Goal: Navigation & Orientation: Understand site structure

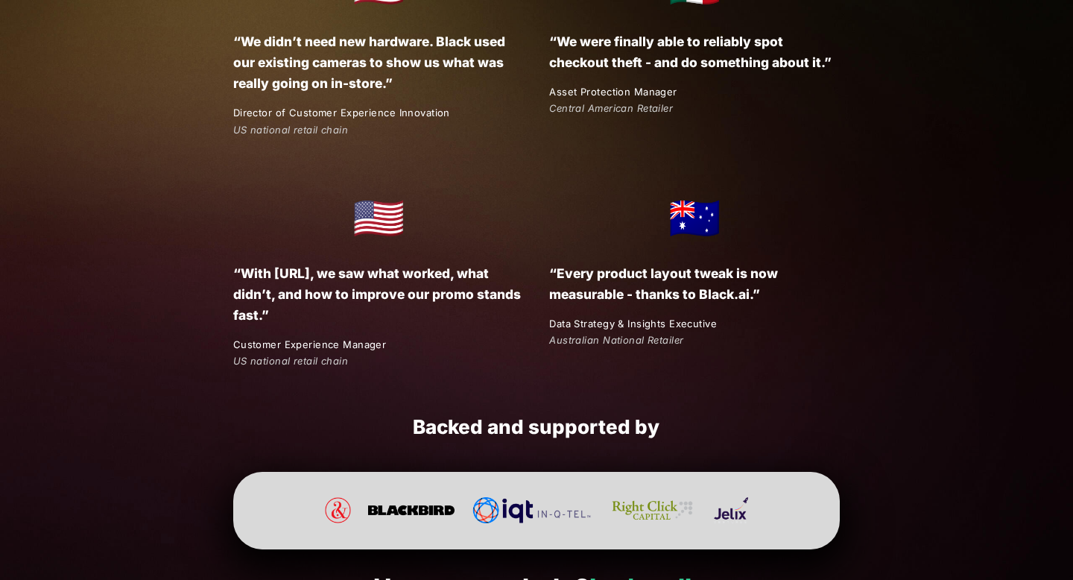
scroll to position [2770, 0]
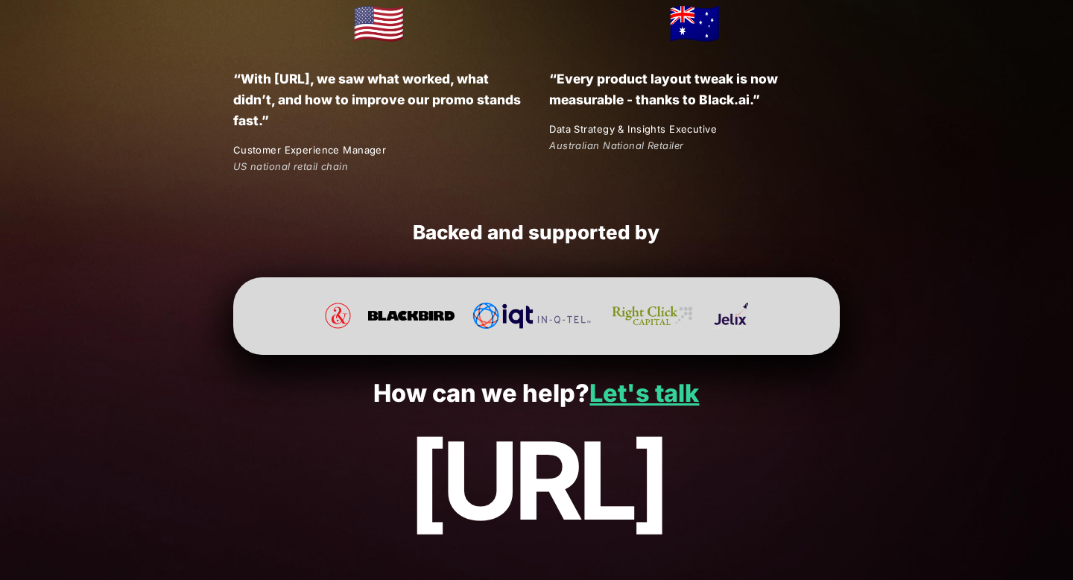
click at [381, 579] on link "About us" at bounding box center [379, 589] width 59 height 19
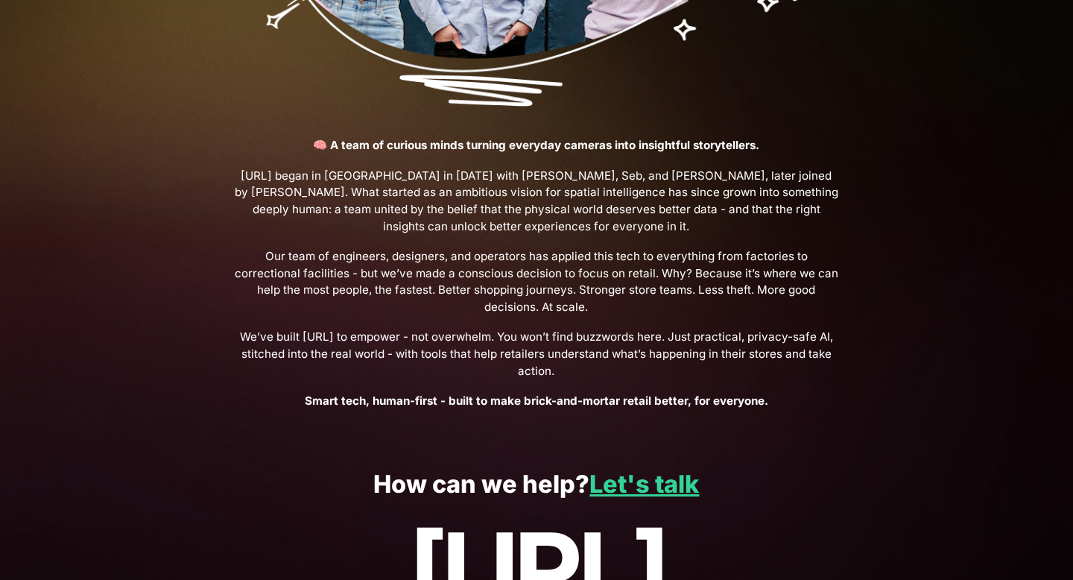
scroll to position [506, 0]
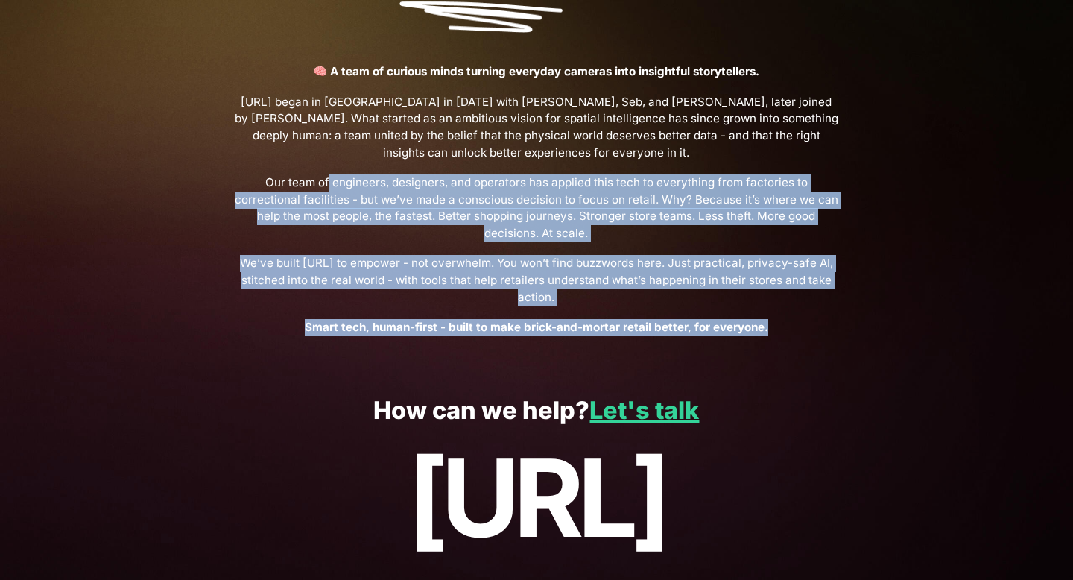
drag, startPoint x: 296, startPoint y: 151, endPoint x: 1073, endPoint y: 380, distance: 809.6
click at [872, 378] on div "black.ai The Product About us Get a demo Contact us Turn your cameras into AI a…" at bounding box center [536, 77] width 672 height 1103
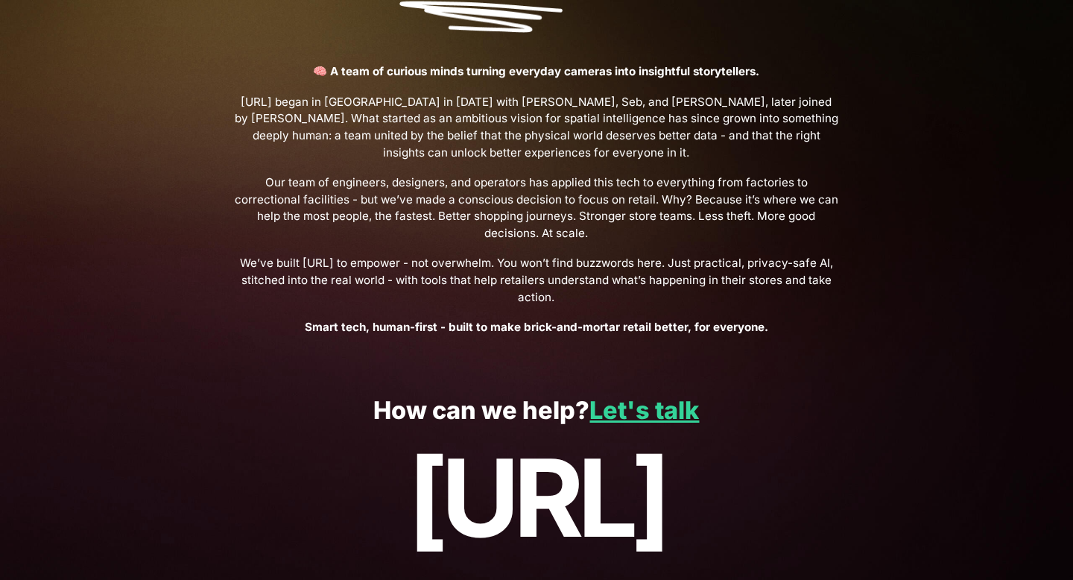
click at [628, 203] on p "🧠 A team of curious minds turning everyday cameras into insightful storytellers…" at bounding box center [536, 199] width 607 height 272
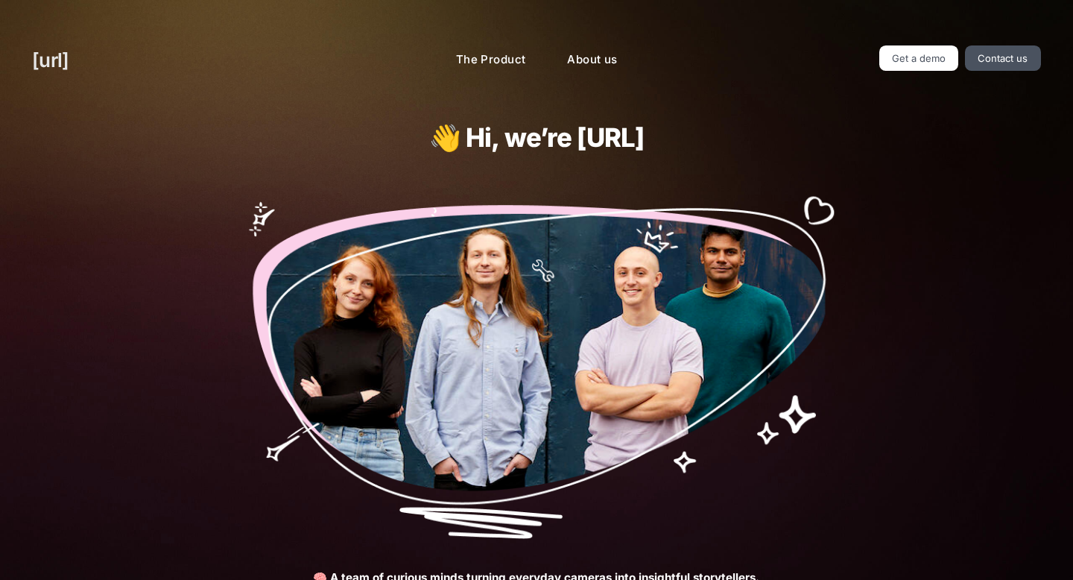
click at [45, 45] on link "[URL]" at bounding box center [50, 59] width 37 height 29
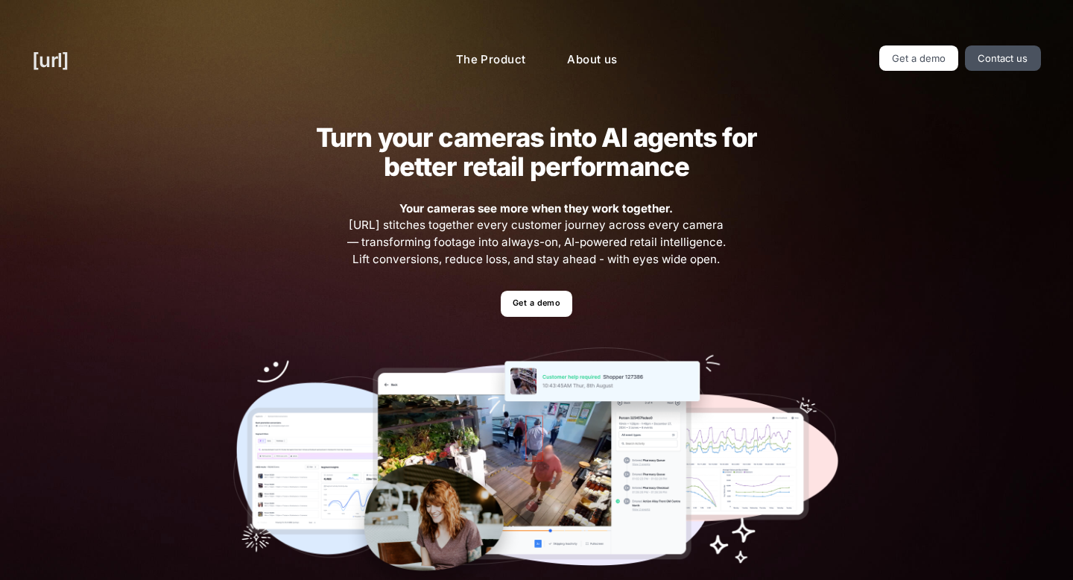
click at [69, 45] on link "[URL]" at bounding box center [50, 59] width 37 height 29
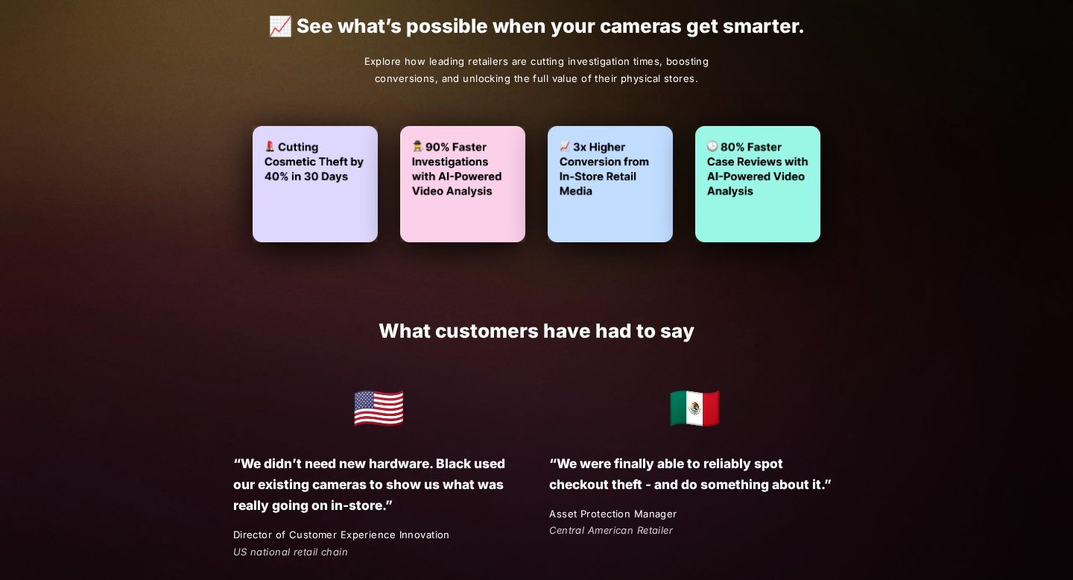
scroll to position [2398, 0]
